Goal: Task Accomplishment & Management: Complete application form

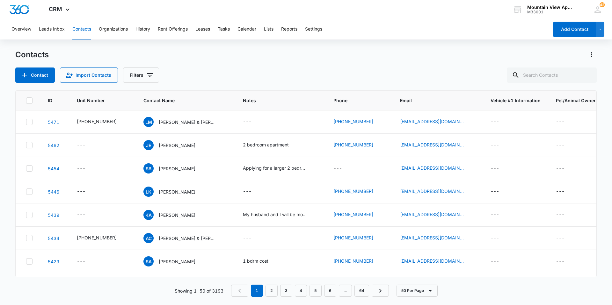
click at [92, 33] on div "Overview Leads Inbox Contacts Organizations History Rent Offerings Leases Tasks…" at bounding box center [278, 29] width 541 height 20
click at [85, 30] on button "Contacts" at bounding box center [81, 29] width 19 height 20
click at [198, 72] on input "text" at bounding box center [552, 75] width 90 height 15
type input "Akpokiro"
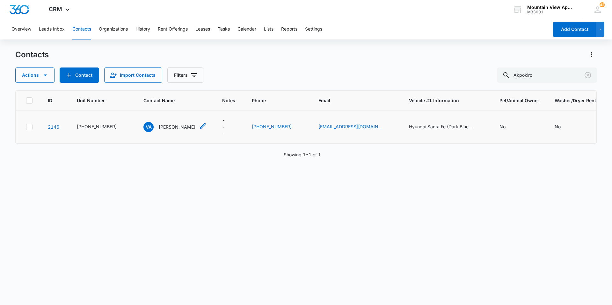
click at [180, 131] on div "VA [PERSON_NAME]" at bounding box center [169, 127] width 52 height 10
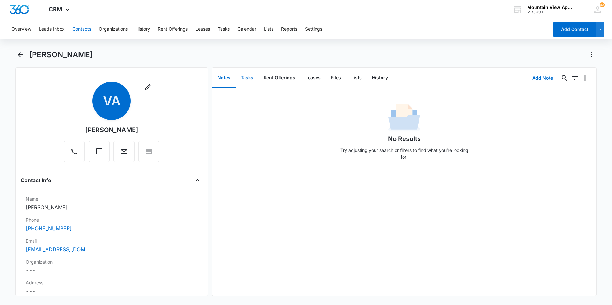
click at [198, 84] on button "Tasks" at bounding box center [247, 78] width 23 height 20
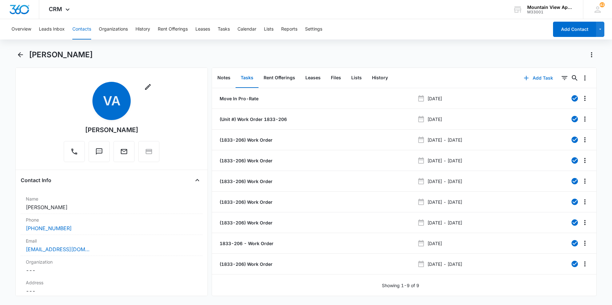
click at [198, 81] on button "Add Task" at bounding box center [539, 77] width 42 height 15
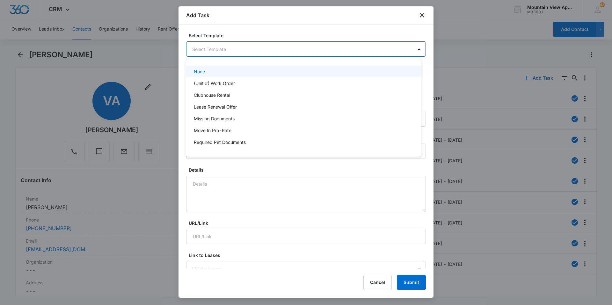
click at [198, 47] on body "CRM Apps Reputation Websites Forms CRM Email Social Content Ads Intelligence Fi…" at bounding box center [306, 152] width 612 height 305
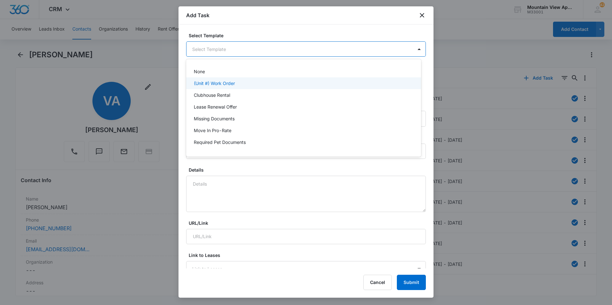
click at [198, 83] on div "(Unit #) Work Order" at bounding box center [303, 83] width 218 height 7
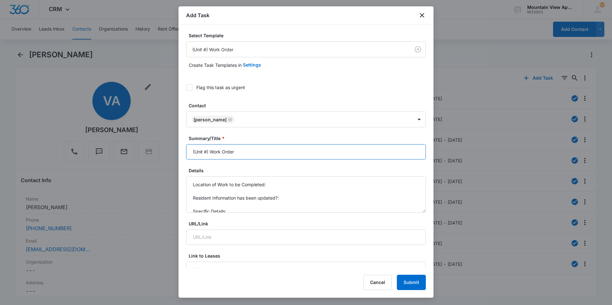
drag, startPoint x: 210, startPoint y: 153, endPoint x: 170, endPoint y: 161, distance: 40.9
click at [169, 161] on body "CRM Apps Reputation Websites Forms CRM Email Social Content Ads Intelligence Fi…" at bounding box center [306, 152] width 612 height 305
type input "1833-206 - Work Order"
click at [198, 181] on textarea "Location of Work to be Completed: Resident Information has been updated?: Speci…" at bounding box center [306, 195] width 240 height 36
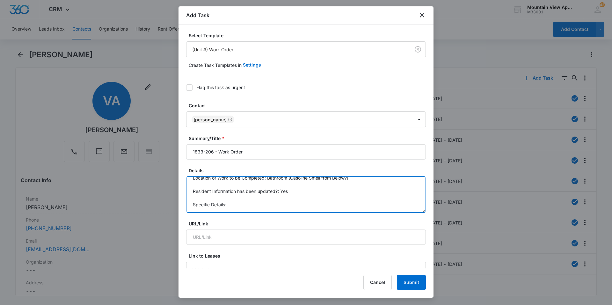
scroll to position [5, 0]
click at [198, 208] on textarea "Location of Work to be Completed: Bathroom (Gasoline Smell from Below?) Residen…" at bounding box center [306, 195] width 240 height 36
paste textarea "Do you remember the car fume smell in the garage of 1833 on the morning when we…"
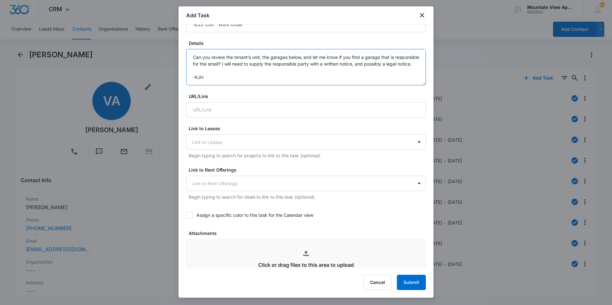
scroll to position [255, 0]
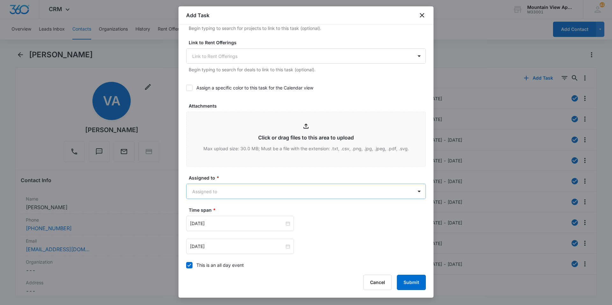
type textarea "Location of Work to be Completed: Bathroom (Gasoline Smell from Below?) Residen…"
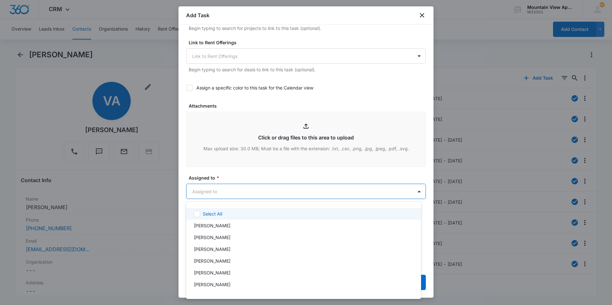
click at [198, 189] on body "CRM Apps Reputation Websites Forms CRM Email Social Content Ads Intelligence Fi…" at bounding box center [306, 152] width 612 height 305
type input "main"
click at [198, 175] on div at bounding box center [306, 152] width 612 height 305
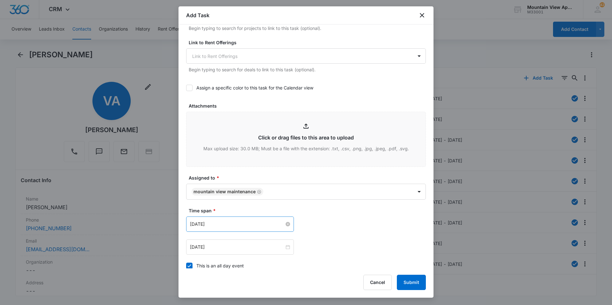
click at [198, 223] on input "[DATE]" at bounding box center [237, 224] width 94 height 7
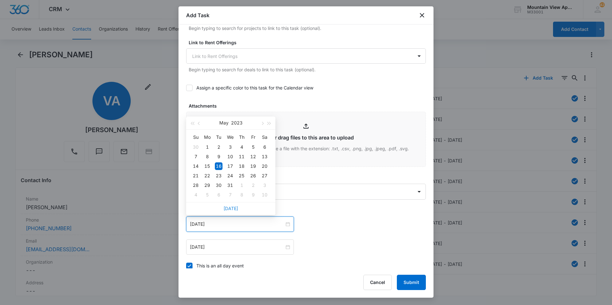
click at [198, 208] on link "[DATE]" at bounding box center [231, 208] width 15 height 5
type input "[DATE]"
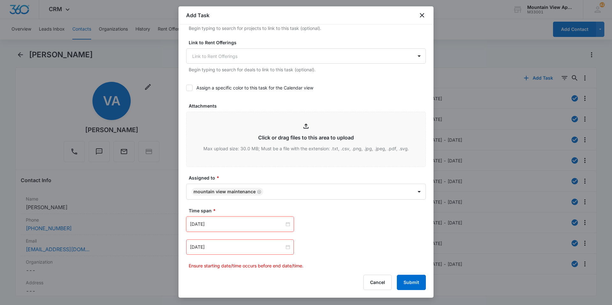
click at [198, 253] on div "[DATE]" at bounding box center [240, 247] width 108 height 15
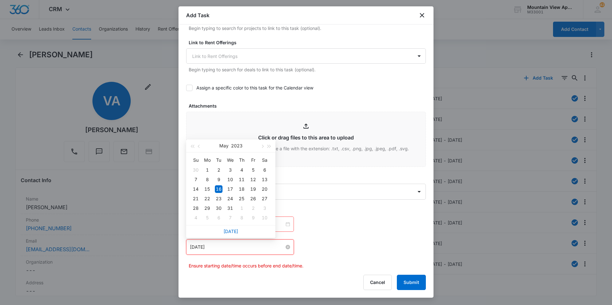
click at [198, 247] on input "[DATE]" at bounding box center [237, 247] width 94 height 7
click at [198, 232] on link "[DATE]" at bounding box center [231, 231] width 15 height 5
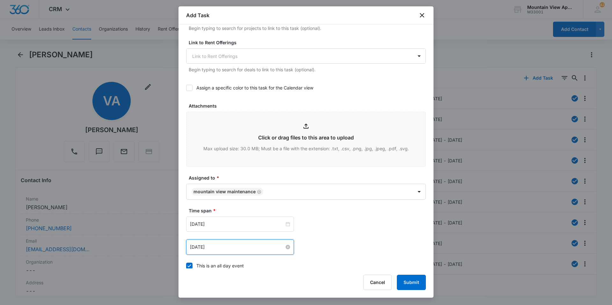
click at [198, 246] on input "[DATE]" at bounding box center [237, 247] width 94 height 7
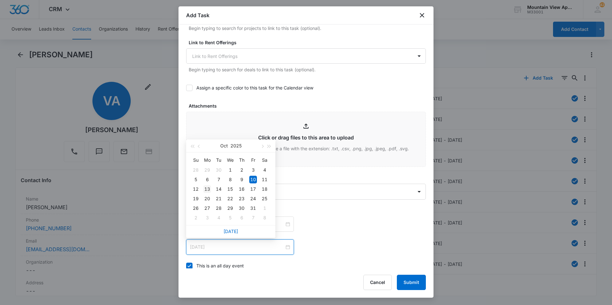
click at [198, 191] on td "13" at bounding box center [207, 190] width 11 height 10
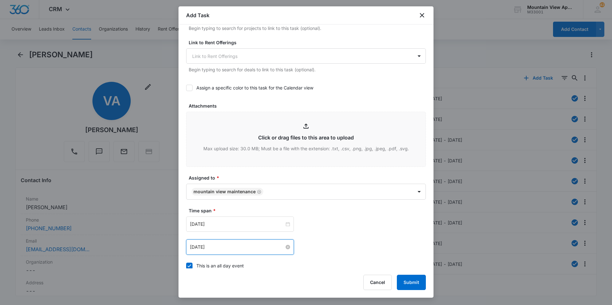
click at [198, 249] on input "[DATE]" at bounding box center [237, 247] width 94 height 7
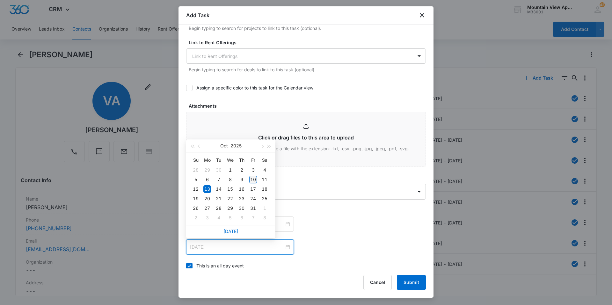
type input "[DATE]"
click at [198, 181] on div "10" at bounding box center [253, 180] width 8 height 8
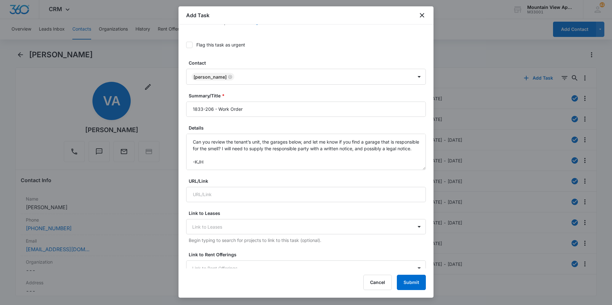
scroll to position [0, 0]
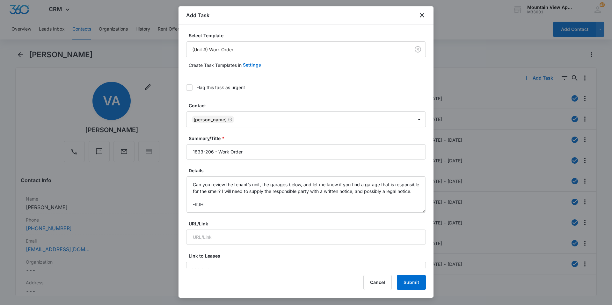
click at [190, 88] on icon at bounding box center [190, 88] width 6 height 6
click at [186, 88] on input "Flag this task as urgent" at bounding box center [186, 88] width 0 height 0
click at [198, 91] on div "Flag this task as urgent" at bounding box center [306, 87] width 240 height 14
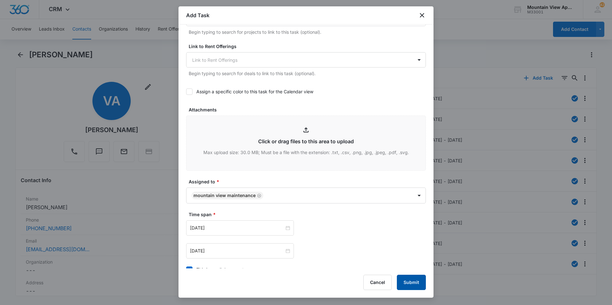
scroll to position [255, 0]
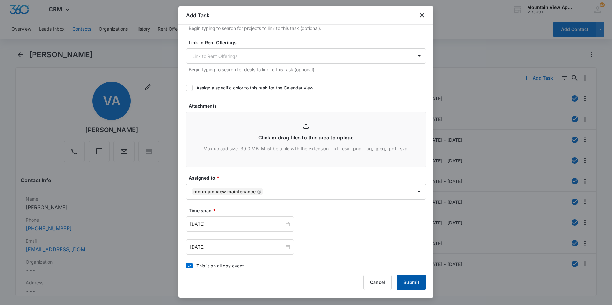
click at [198, 278] on button "Submit" at bounding box center [411, 282] width 29 height 15
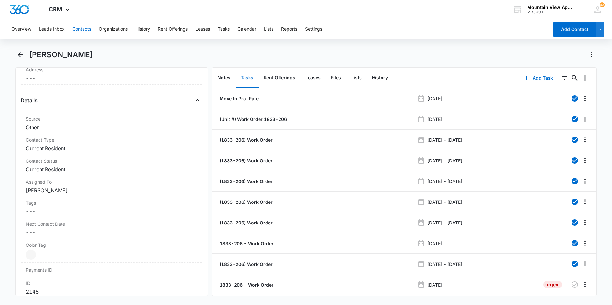
scroll to position [223, 0]
